Goal: Check status: Check status

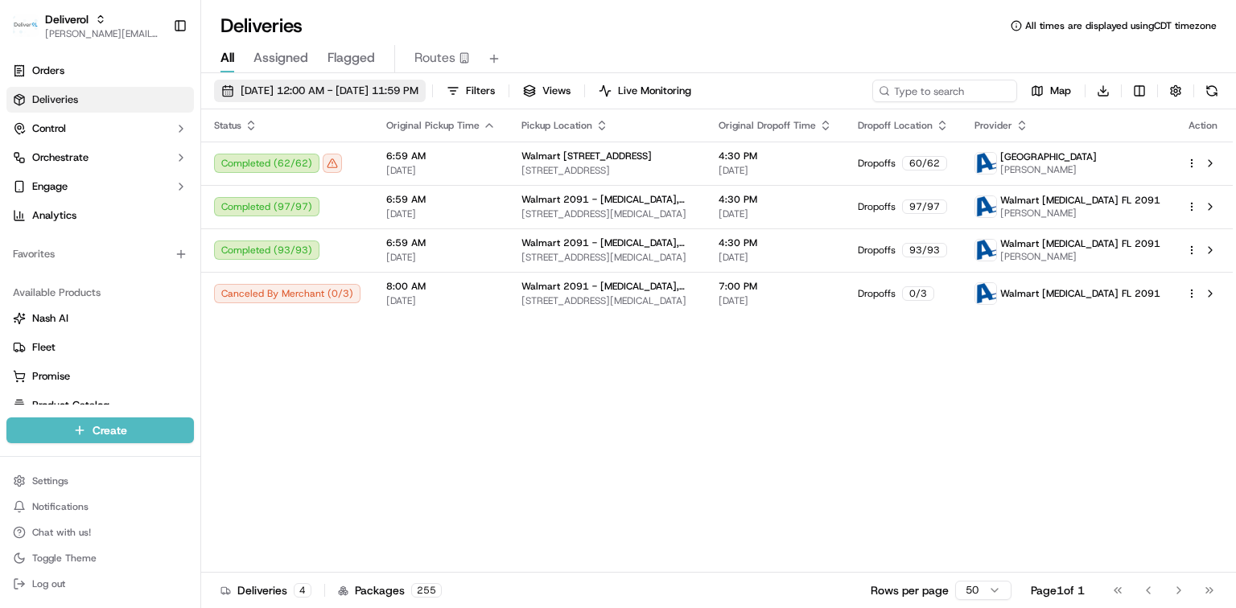
click at [324, 92] on span "09/16/2025 12:00 AM - 09/16/2025 11:59 PM" at bounding box center [330, 91] width 178 height 14
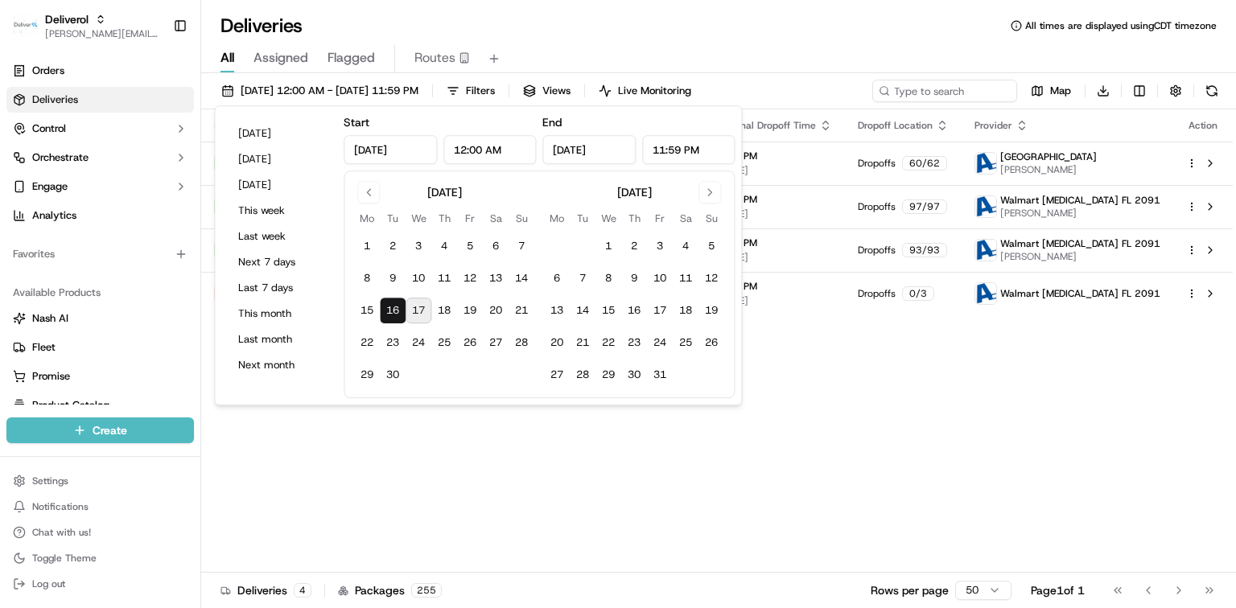
click at [422, 309] on button "17" at bounding box center [419, 311] width 26 height 26
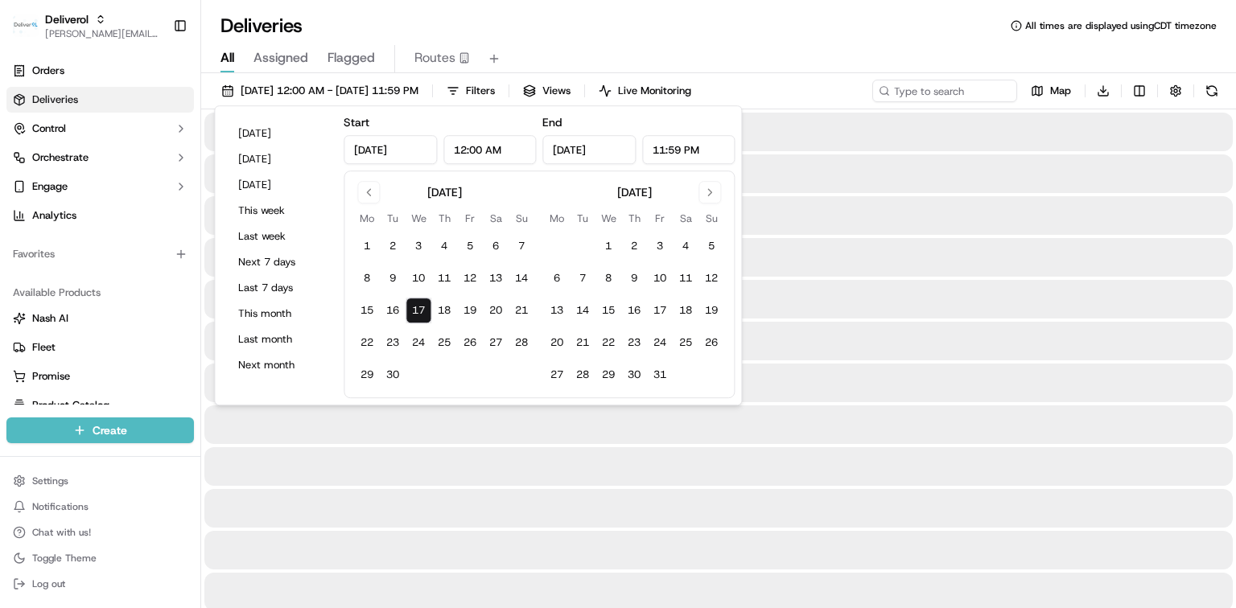
type input "Sep 17, 2025"
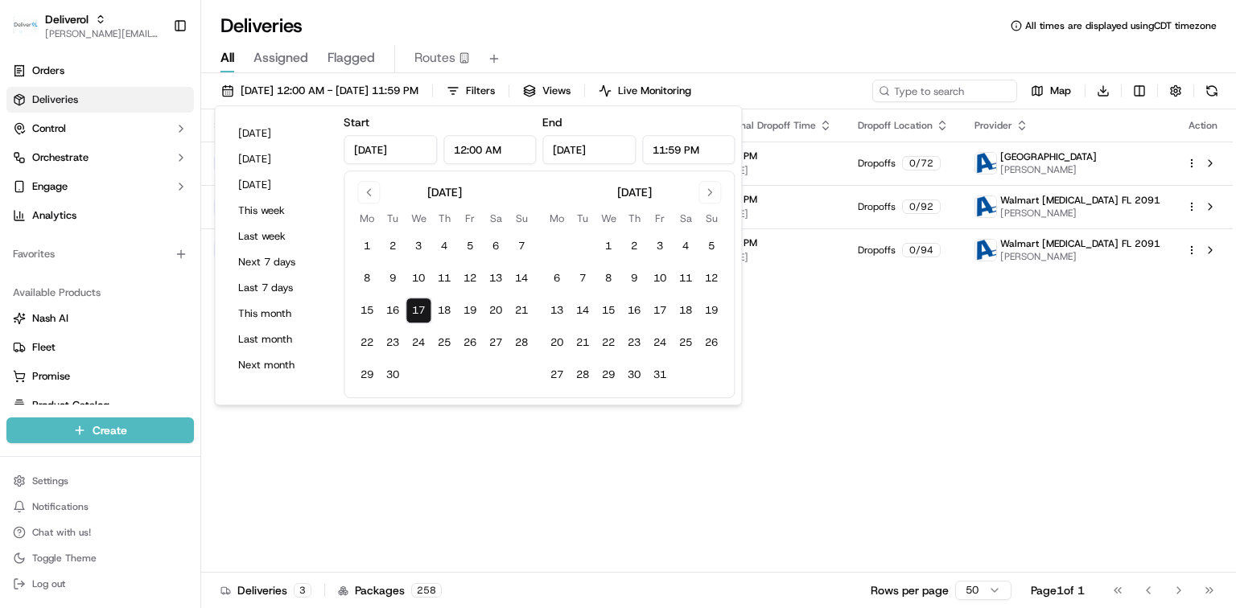
click at [850, 29] on div "Deliveries All times are displayed using CDT timezone" at bounding box center [718, 26] width 1035 height 26
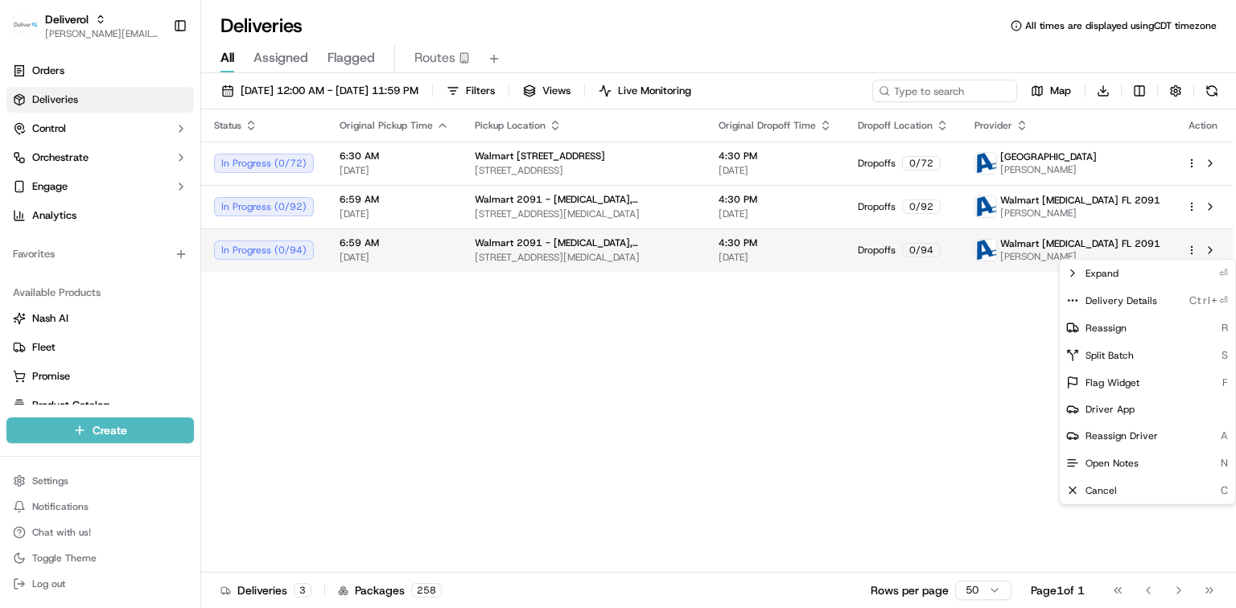
click at [1191, 248] on html "Deliverol dayle.kruger@deliverol.com Toggle Sidebar Orders Deliveries Control O…" at bounding box center [618, 304] width 1236 height 608
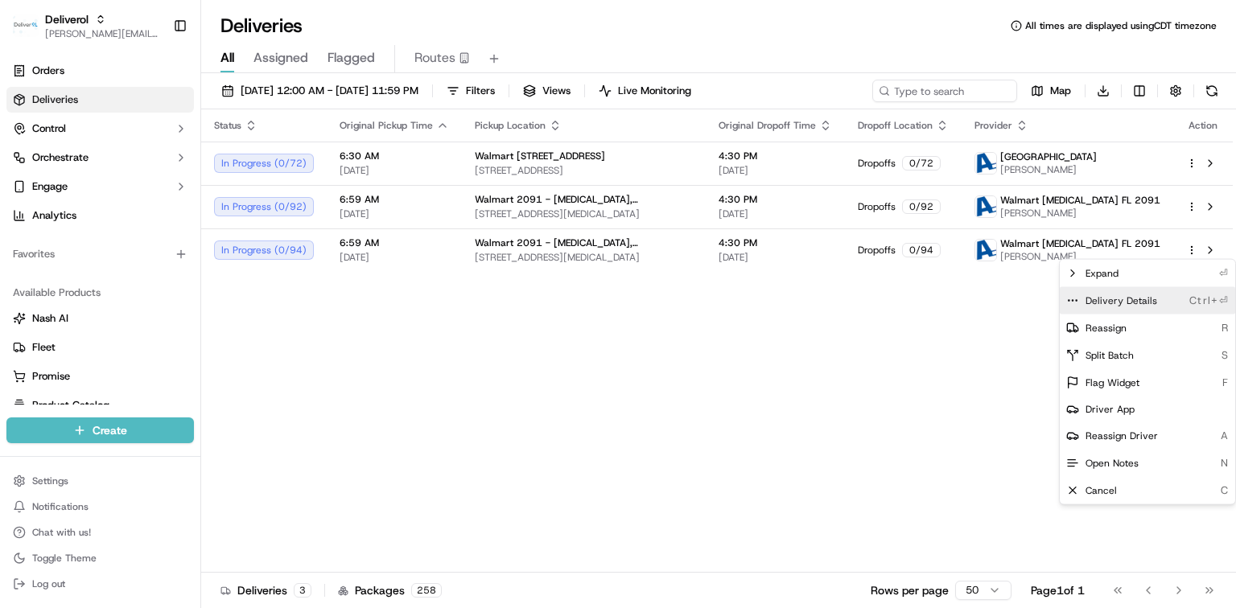
click at [1140, 300] on span "Delivery Details" at bounding box center [1122, 301] width 72 height 13
click at [1191, 206] on html "Deliverol dayle.kruger@deliverol.com Toggle Sidebar Orders Deliveries Control O…" at bounding box center [618, 304] width 1236 height 608
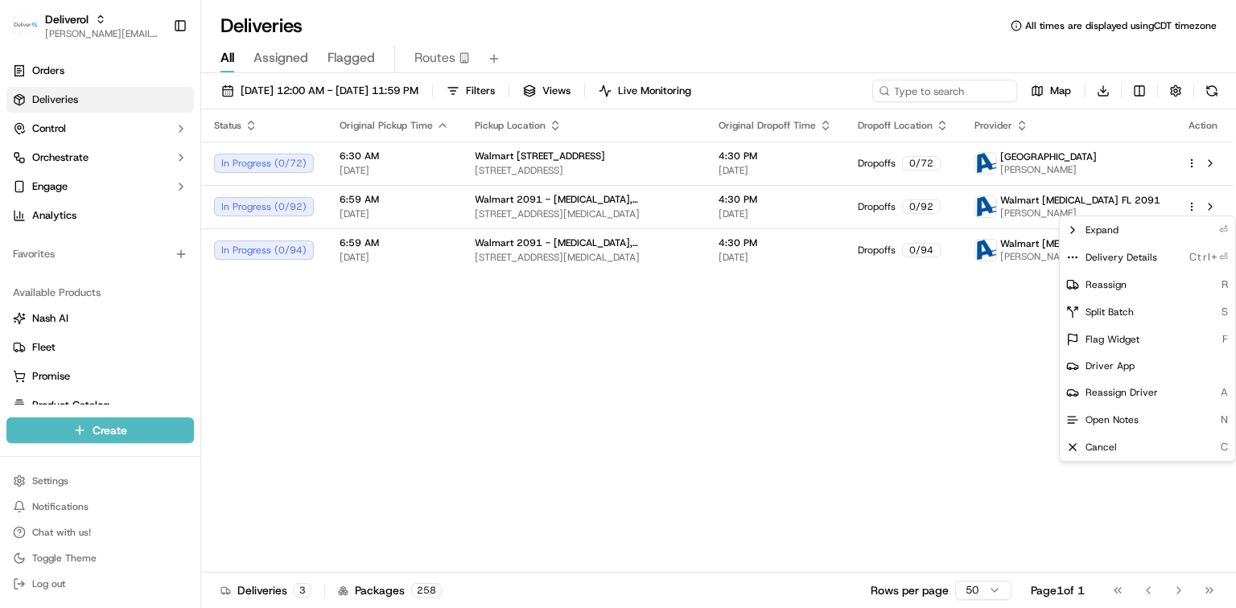
click at [1191, 206] on html "Deliverol dayle.kruger@deliverol.com Toggle Sidebar Orders Deliveries Control O…" at bounding box center [618, 304] width 1236 height 608
click at [1134, 253] on span "Delivery Details" at bounding box center [1122, 257] width 72 height 13
click at [1189, 162] on html "Deliverol dayle.kruger@deliverol.com Toggle Sidebar Orders Deliveries Control O…" at bounding box center [618, 304] width 1236 height 608
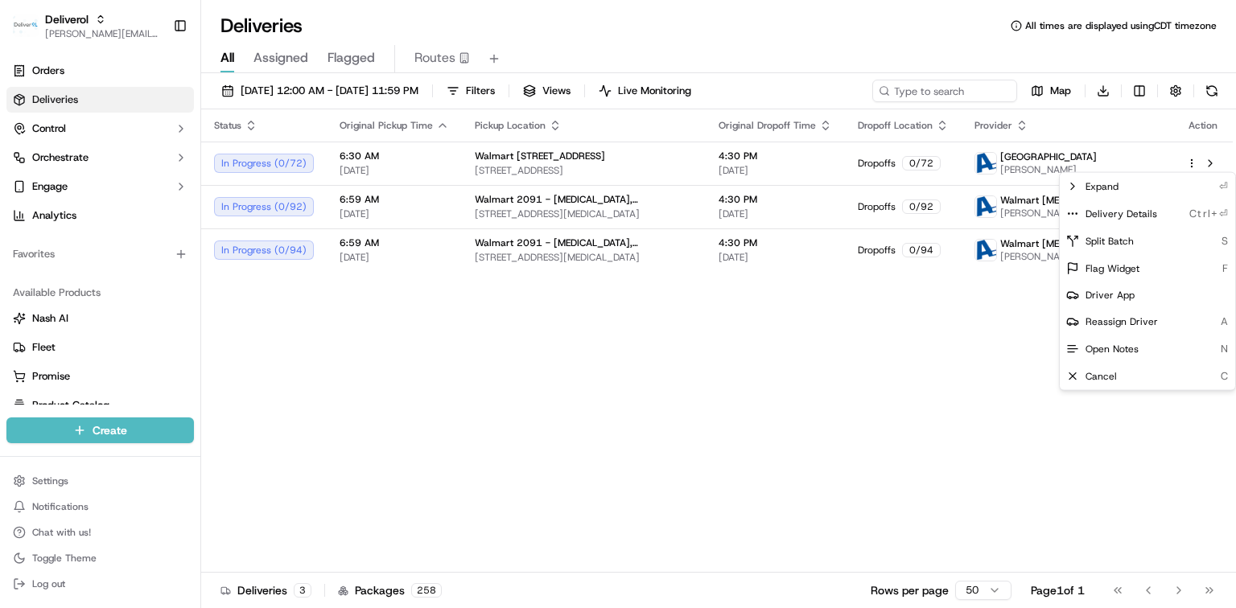
click at [1189, 162] on html "Deliverol dayle.kruger@deliverol.com Toggle Sidebar Orders Deliveries Control O…" at bounding box center [618, 304] width 1236 height 608
click at [1142, 211] on span "Delivery Details" at bounding box center [1122, 214] width 72 height 13
